Goal: Information Seeking & Learning: Learn about a topic

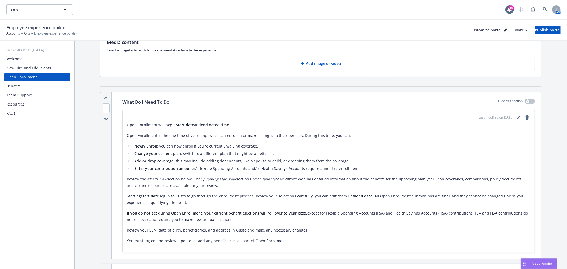
scroll to position [30, 0]
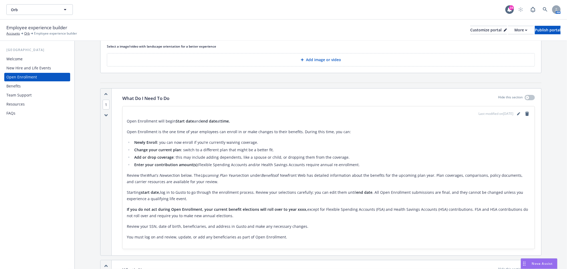
click at [15, 86] on div "Benefits" at bounding box center [13, 86] width 14 height 9
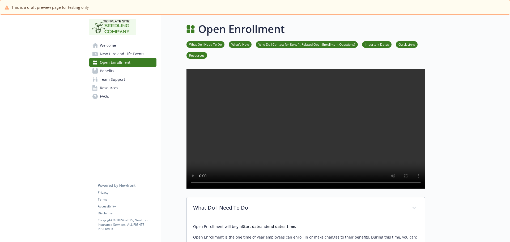
scroll to position [582, 0]
